Goal: Transaction & Acquisition: Purchase product/service

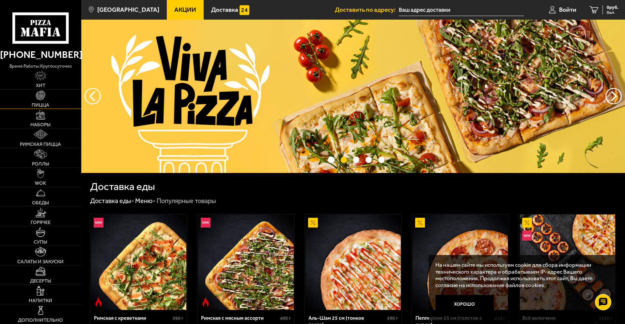
click at [39, 99] on img at bounding box center [40, 94] width 9 height 9
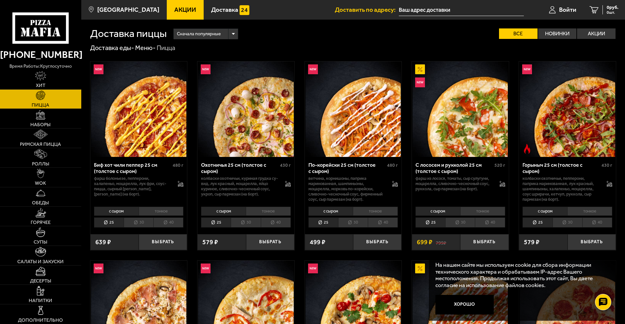
click at [168, 223] on li "40" at bounding box center [168, 222] width 30 height 10
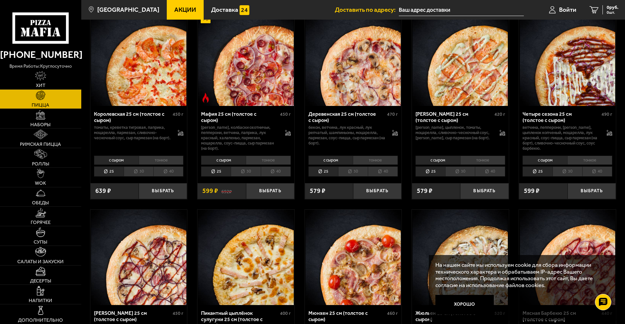
scroll to position [816, 0]
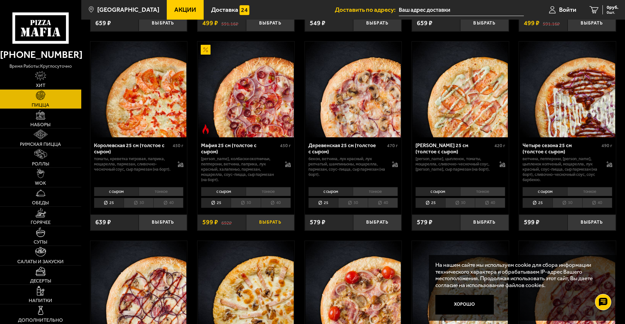
click at [274, 226] on button "Выбрать" at bounding box center [270, 222] width 48 height 16
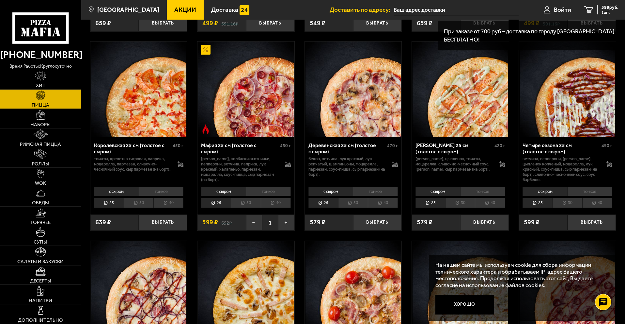
click at [281, 205] on li "40" at bounding box center [276, 203] width 30 height 10
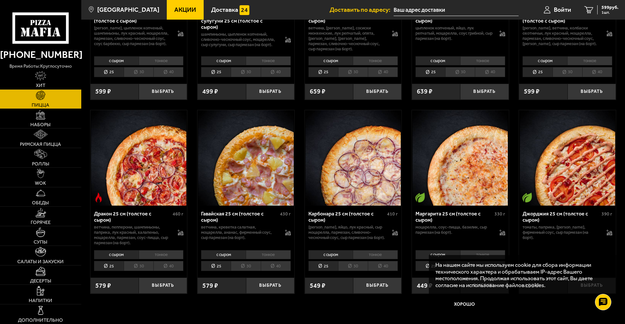
scroll to position [1274, 0]
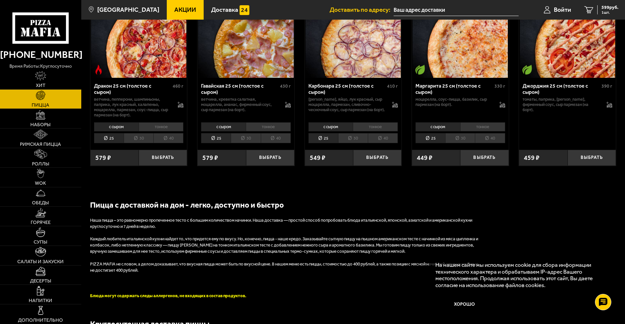
drag, startPoint x: 625, startPoint y: 272, endPoint x: 621, endPoint y: 210, distance: 62.2
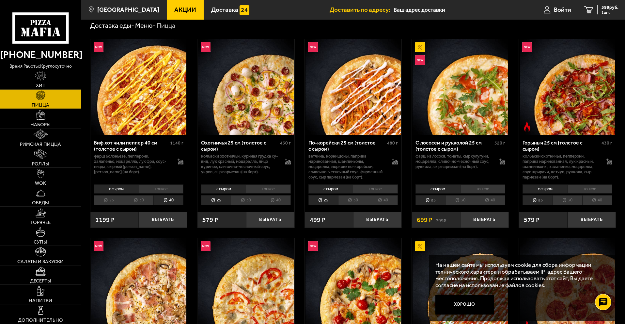
scroll to position [1201, 0]
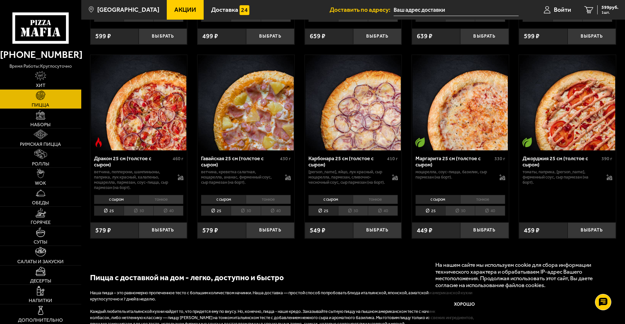
click at [484, 210] on li "40" at bounding box center [490, 210] width 30 height 10
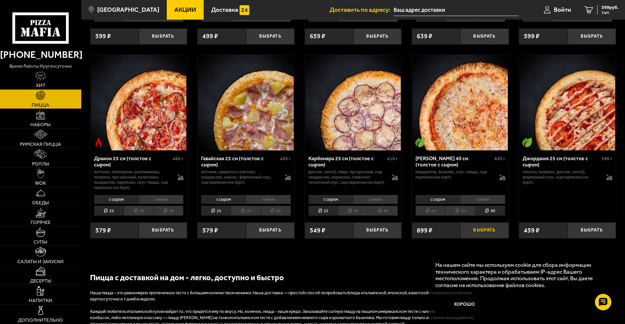
click at [487, 233] on button "Выбрать" at bounding box center [484, 230] width 48 height 16
click at [596, 9] on div "1498 руб. 2 шт." at bounding box center [607, 9] width 24 height 9
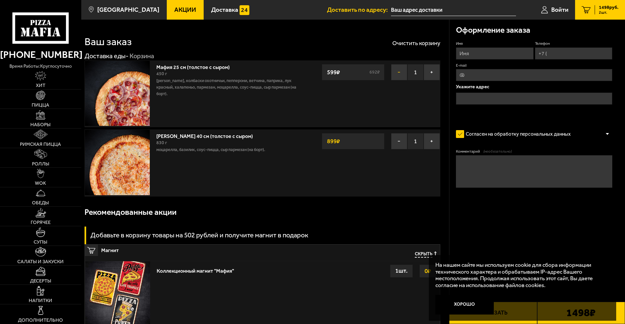
click at [399, 70] on button "−" at bounding box center [399, 72] width 16 height 16
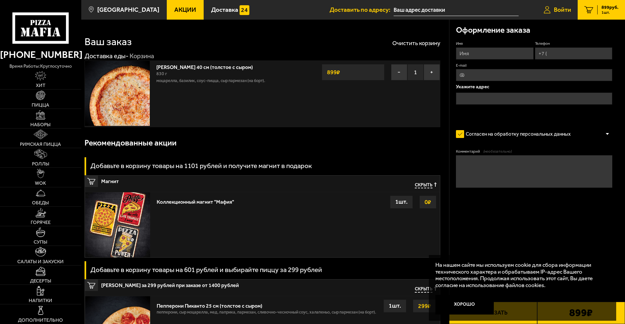
click at [557, 2] on link "Войти" at bounding box center [557, 10] width 40 height 20
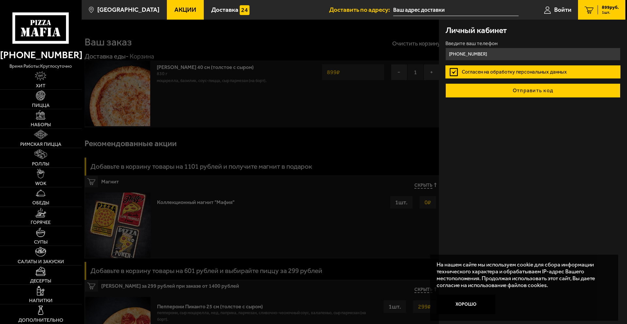
type input "[PHONE_NUMBER]"
click at [527, 91] on button "Отправить код" at bounding box center [532, 90] width 175 height 14
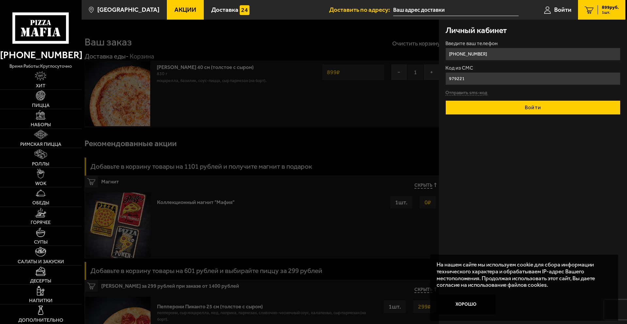
type input "979221"
click at [524, 111] on button "Войти" at bounding box center [532, 107] width 175 height 14
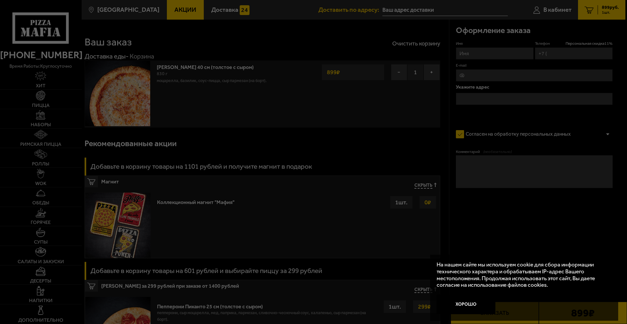
type input "[PHONE_NUMBER]"
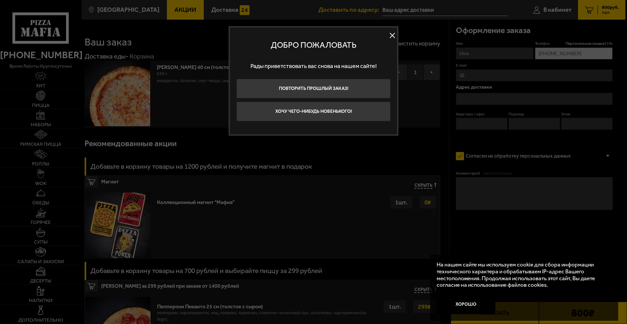
click at [394, 33] on button at bounding box center [392, 36] width 10 height 10
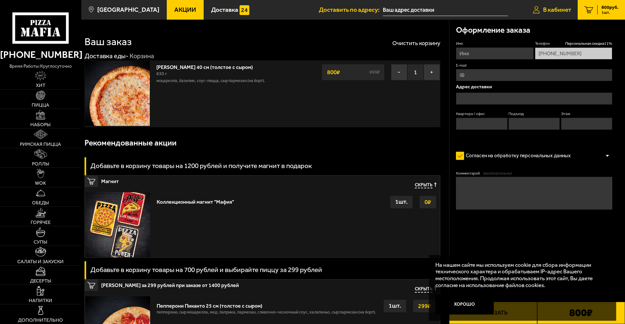
click at [549, 11] on span "В кабинет" at bounding box center [557, 10] width 28 height 6
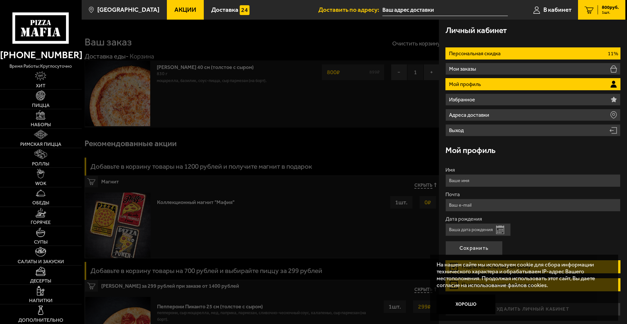
click at [547, 53] on li "Персональная скидка 11%" at bounding box center [532, 53] width 175 height 12
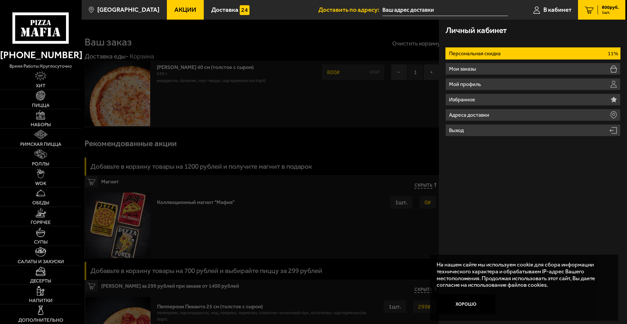
click at [260, 111] on div at bounding box center [395, 182] width 627 height 324
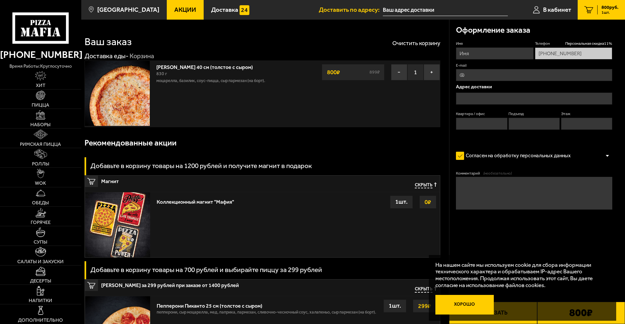
click at [477, 303] on button "Хорошо" at bounding box center [465, 305] width 59 height 20
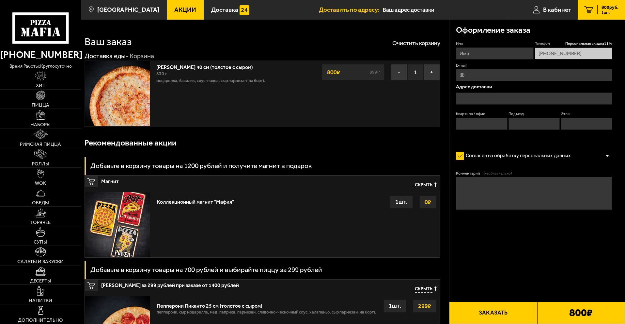
click at [489, 312] on button "Заказать" at bounding box center [493, 312] width 88 height 22
click at [472, 51] on input "Имя" at bounding box center [494, 53] width 77 height 12
type input "Шмель"
click at [483, 126] on input "Квартира / офис" at bounding box center [481, 124] width 51 height 12
click at [481, 101] on input "text" at bounding box center [534, 98] width 156 height 12
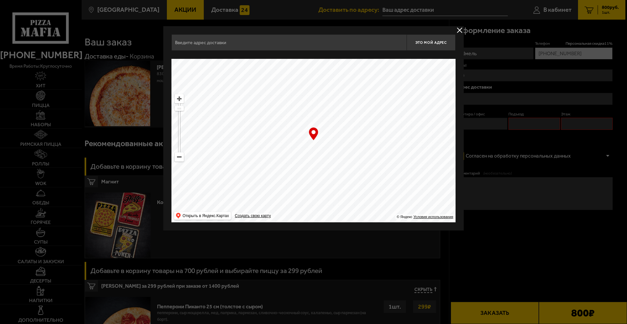
click at [177, 115] on ymaps at bounding box center [179, 127] width 9 height 67
click at [179, 112] on ymaps at bounding box center [179, 127] width 2 height 49
drag, startPoint x: 305, startPoint y: 155, endPoint x: 304, endPoint y: 215, distance: 60.4
click at [304, 215] on ymaps at bounding box center [313, 140] width 284 height 163
type input "[STREET_ADDRESS]"
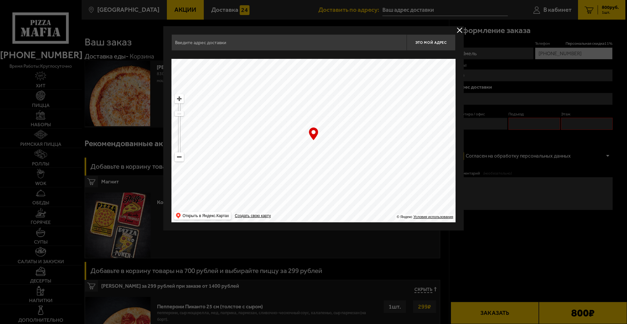
type input "[STREET_ADDRESS]"
drag, startPoint x: 388, startPoint y: 114, endPoint x: 377, endPoint y: 227, distance: 113.9
click at [377, 227] on div "[STREET_ADDRESS] Это мой адрес Найдите адрес перетащив карту … © Яндекс Условия…" at bounding box center [313, 128] width 300 height 204
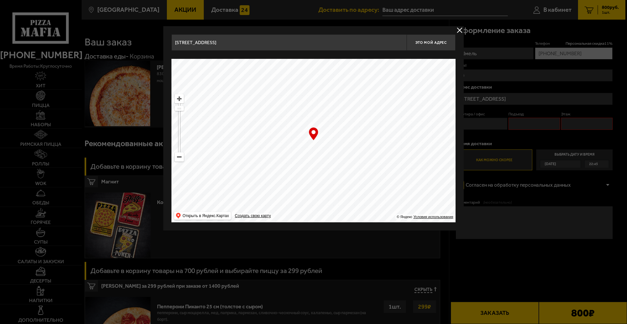
type input "[STREET_ADDRESS]"
drag, startPoint x: 179, startPoint y: 108, endPoint x: 179, endPoint y: 118, distance: 9.5
click at [179, 114] on ymaps at bounding box center [179, 111] width 8 height 4
click at [277, 44] on input "[STREET_ADDRESS]" at bounding box center [288, 42] width 235 height 16
click at [250, 43] on input "[STREET_ADDRESS]" at bounding box center [288, 42] width 235 height 16
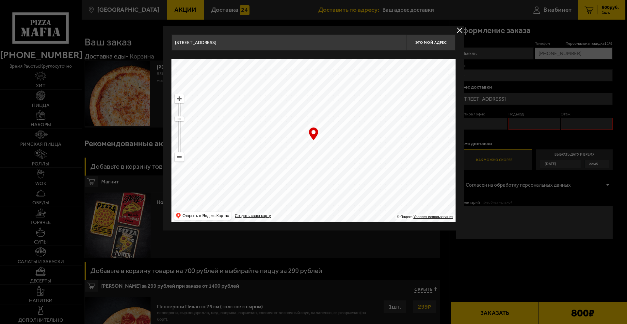
click at [250, 43] on input "[STREET_ADDRESS]" at bounding box center [288, 42] width 235 height 16
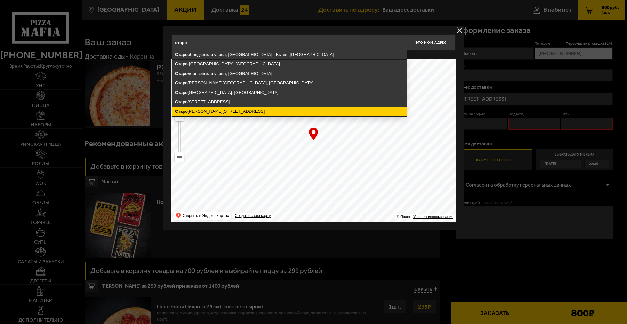
click at [226, 109] on ymaps "[STREET_ADDRESS][PERSON_NAME]" at bounding box center [289, 111] width 234 height 9
type input "[STREET_ADDRESS]"
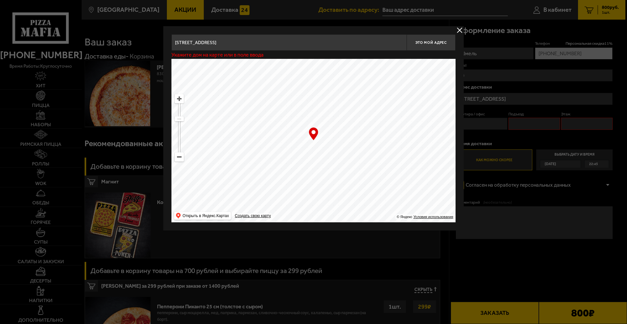
type input "[STREET_ADDRESS]"
click at [426, 43] on span "Это мой адрес" at bounding box center [430, 42] width 31 height 4
drag, startPoint x: 282, startPoint y: 53, endPoint x: 301, endPoint y: 54, distance: 18.6
click at [301, 54] on div "Доставка по данному адресу будет доступна с 22:16" at bounding box center [313, 55] width 284 height 8
click at [293, 57] on p "Доставка по данному адресу будет доступна с 22:16" at bounding box center [233, 54] width 124 height 5
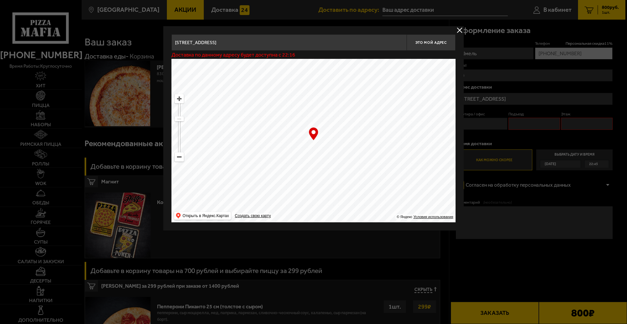
click at [458, 29] on button "delivery type" at bounding box center [460, 30] width 8 height 8
